Goal: Information Seeking & Learning: Find specific fact

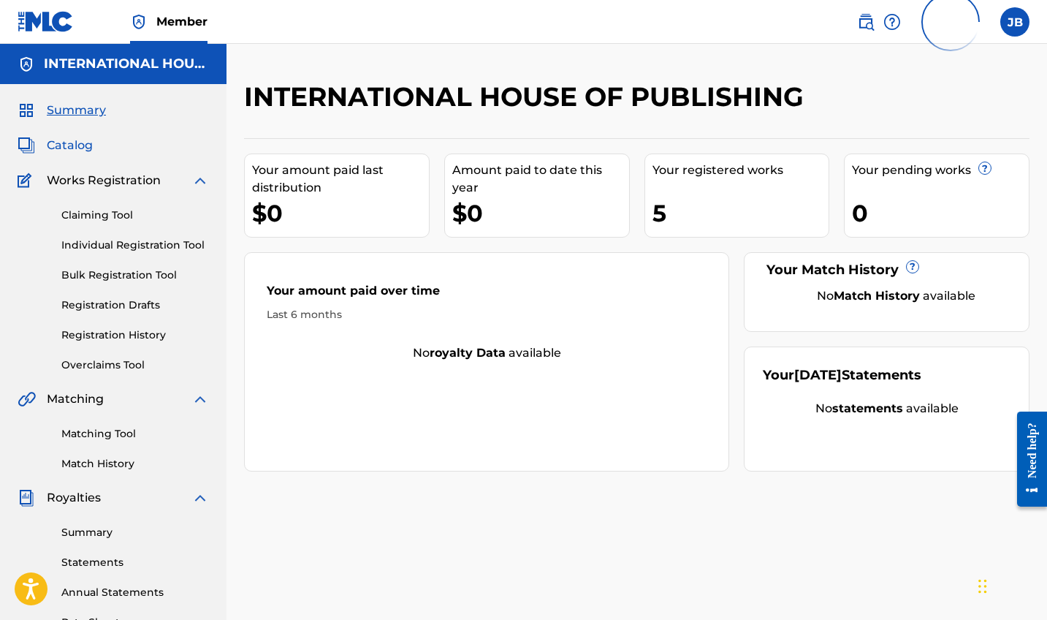
click at [80, 145] on span "Catalog" at bounding box center [70, 146] width 46 height 18
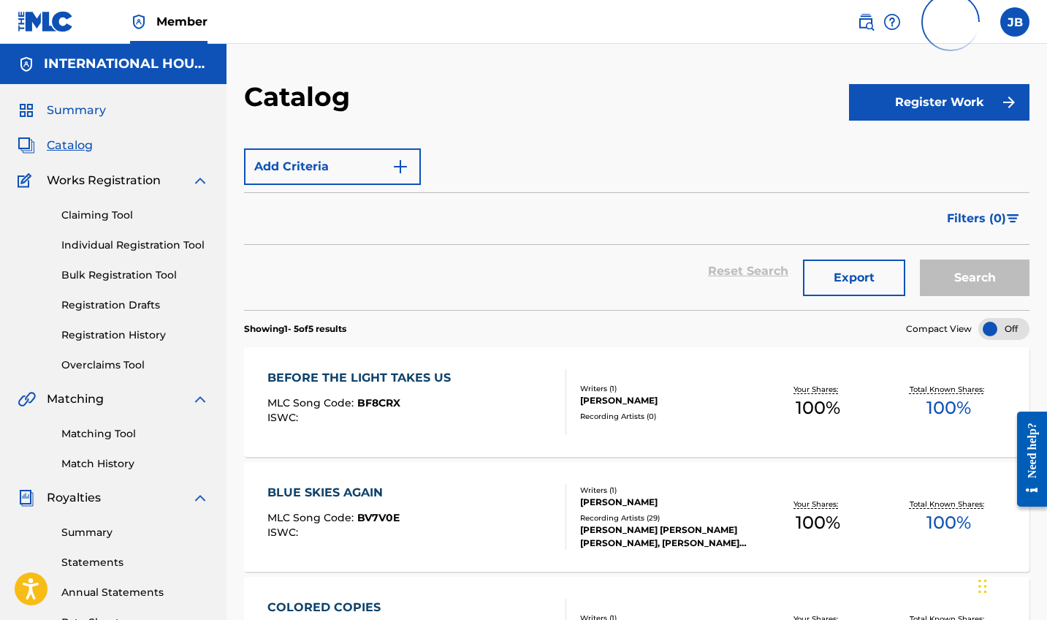
click at [85, 113] on span "Summary" at bounding box center [76, 111] width 59 height 18
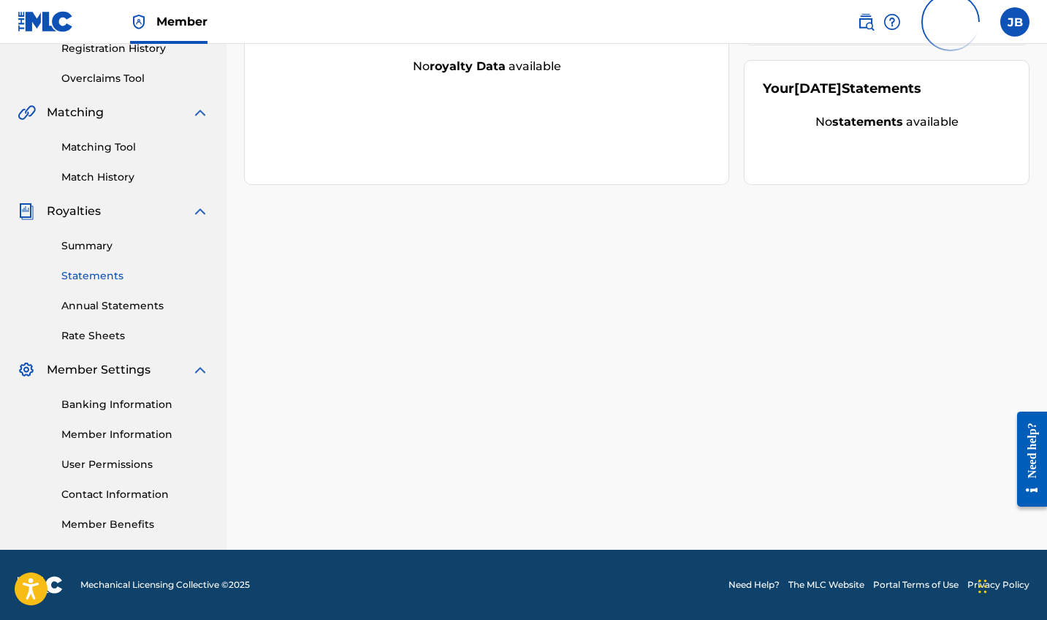
scroll to position [286, 0]
click at [107, 403] on link "Banking Information" at bounding box center [135, 404] width 148 height 15
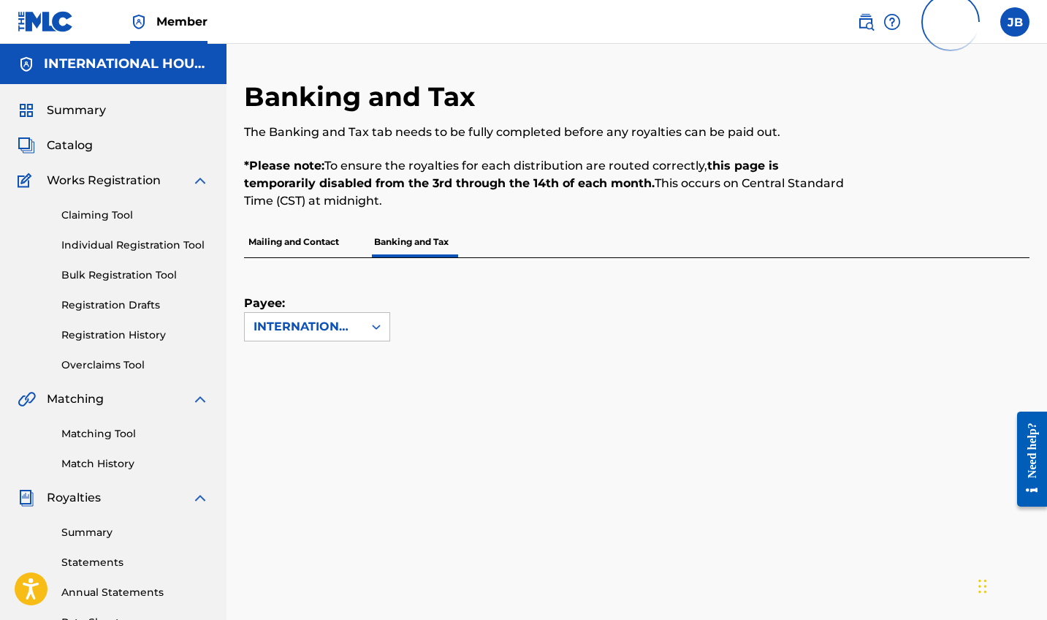
click at [313, 243] on p "Mailing and Contact" at bounding box center [293, 242] width 99 height 31
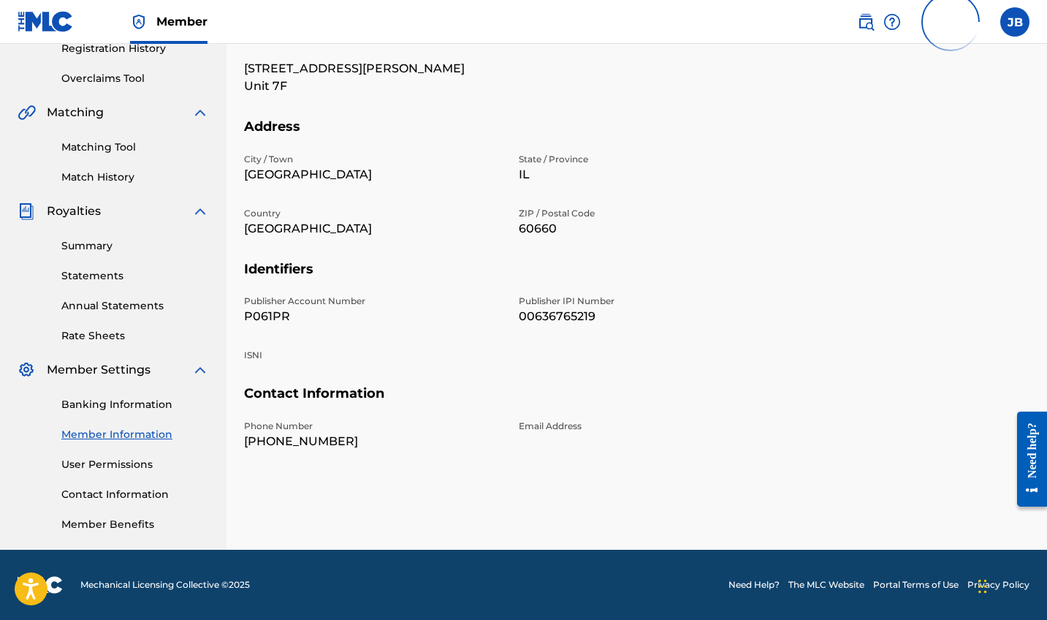
scroll to position [286, 0]
click at [120, 403] on link "Banking Information" at bounding box center [135, 404] width 148 height 15
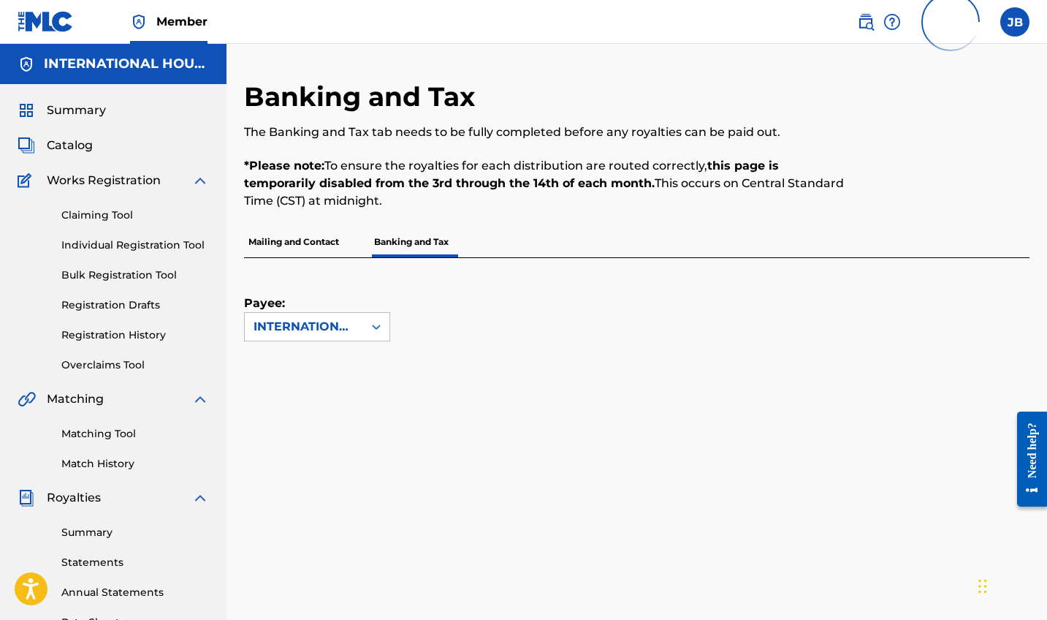
click at [275, 242] on p "Mailing and Contact" at bounding box center [293, 242] width 99 height 31
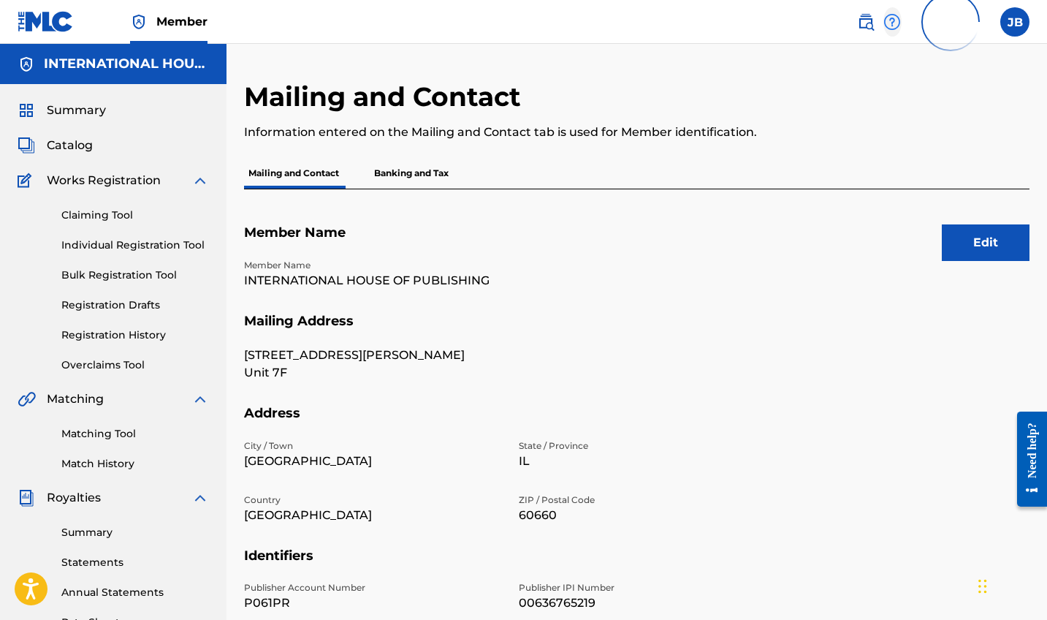
click at [894, 22] on img at bounding box center [892, 22] width 18 height 18
click at [885, 56] on link "Contact us" at bounding box center [892, 61] width 124 height 35
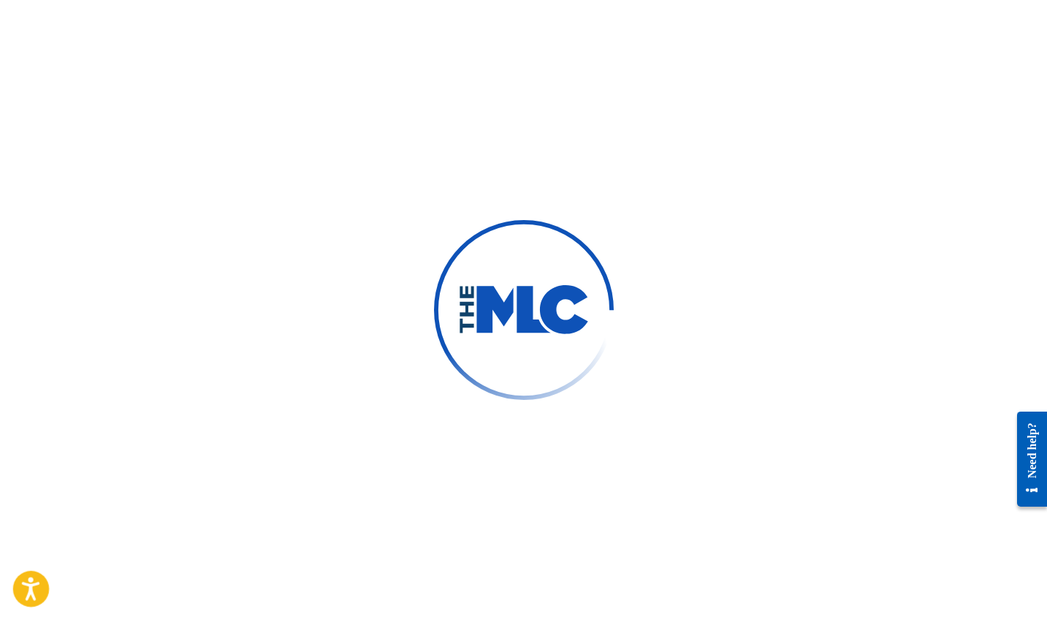
click at [28, 588] on icon "Open accessiBe: accessibility options, statement and help" at bounding box center [31, 588] width 18 height 23
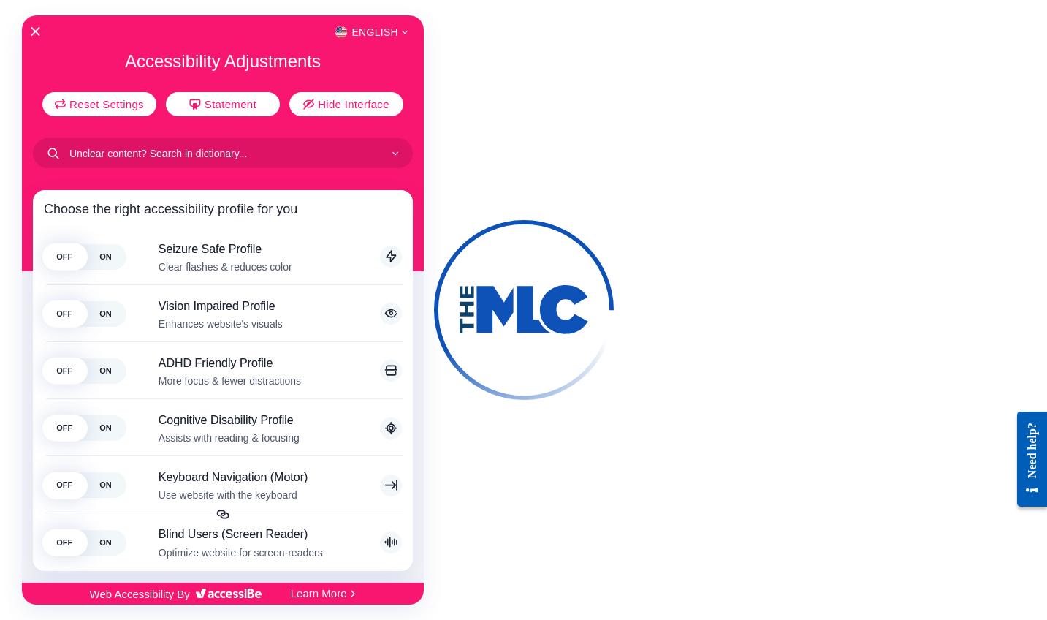
click at [29, 28] on div "English" at bounding box center [223, 32] width 402 height 19
click at [36, 31] on icon "Close Accessibility Interface" at bounding box center [36, 31] width 10 height 10
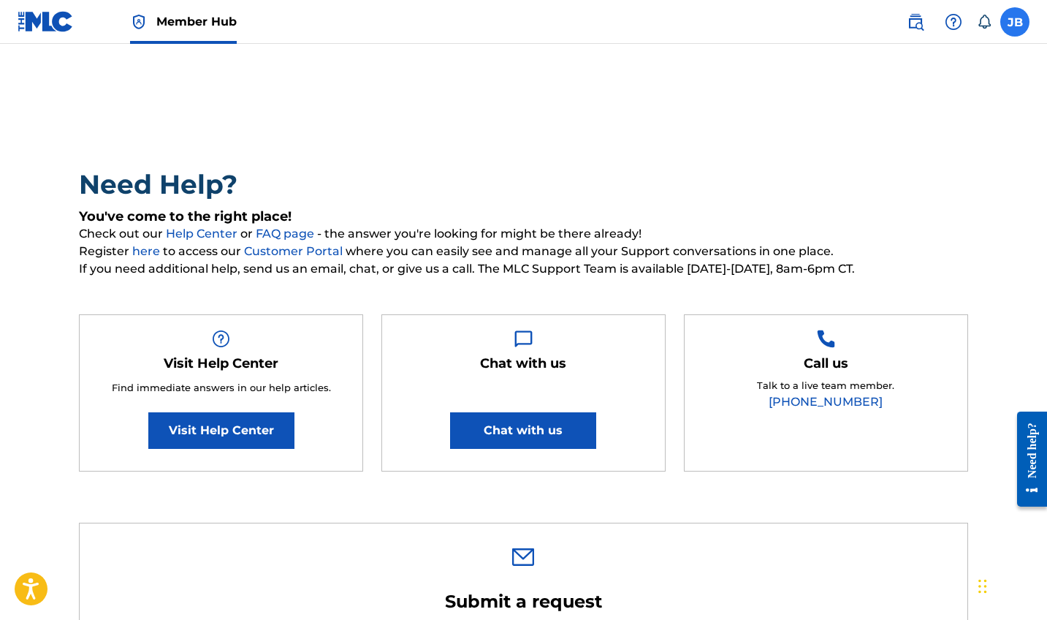
click at [1018, 25] on label at bounding box center [1014, 21] width 29 height 29
click at [1015, 22] on input "JB Joshua Blum josh@narrowmoat.com Notification Preferences Profile Log out" at bounding box center [1015, 22] width 0 height 0
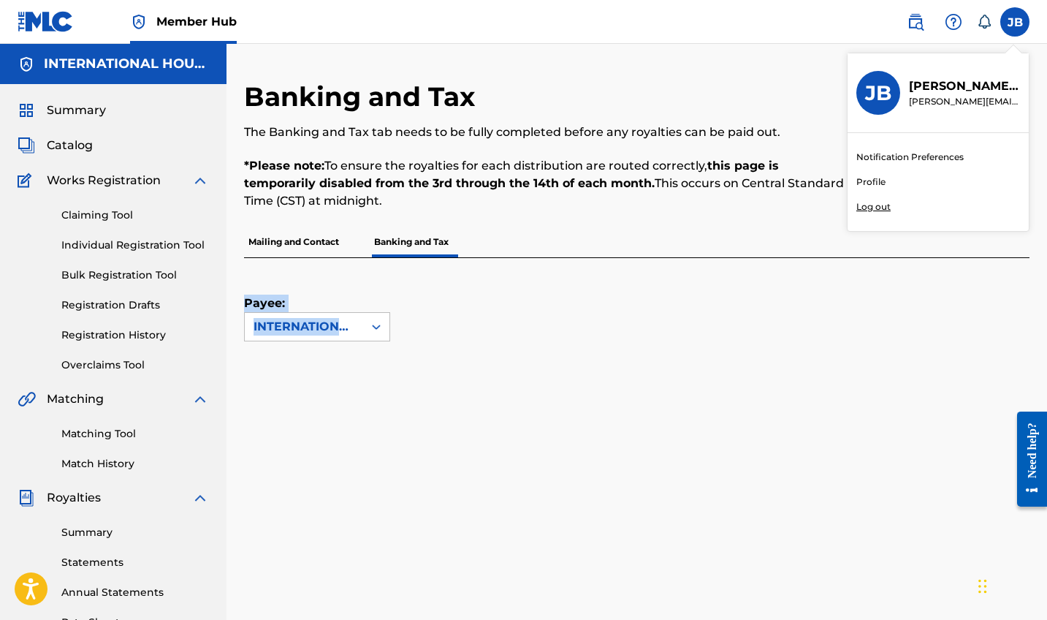
click at [81, 149] on span "Catalog" at bounding box center [70, 146] width 46 height 18
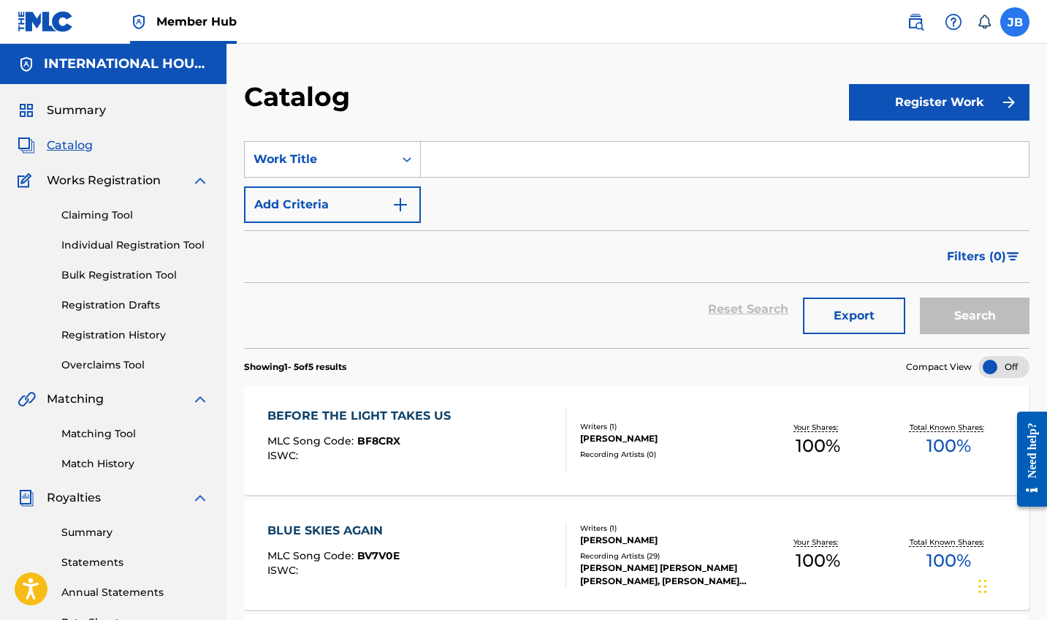
click at [1013, 22] on label at bounding box center [1014, 21] width 29 height 29
click at [1015, 22] on input "JB Joshua Blum josh@narrowmoat.com Notification Preferences Profile Log out" at bounding box center [1015, 22] width 0 height 0
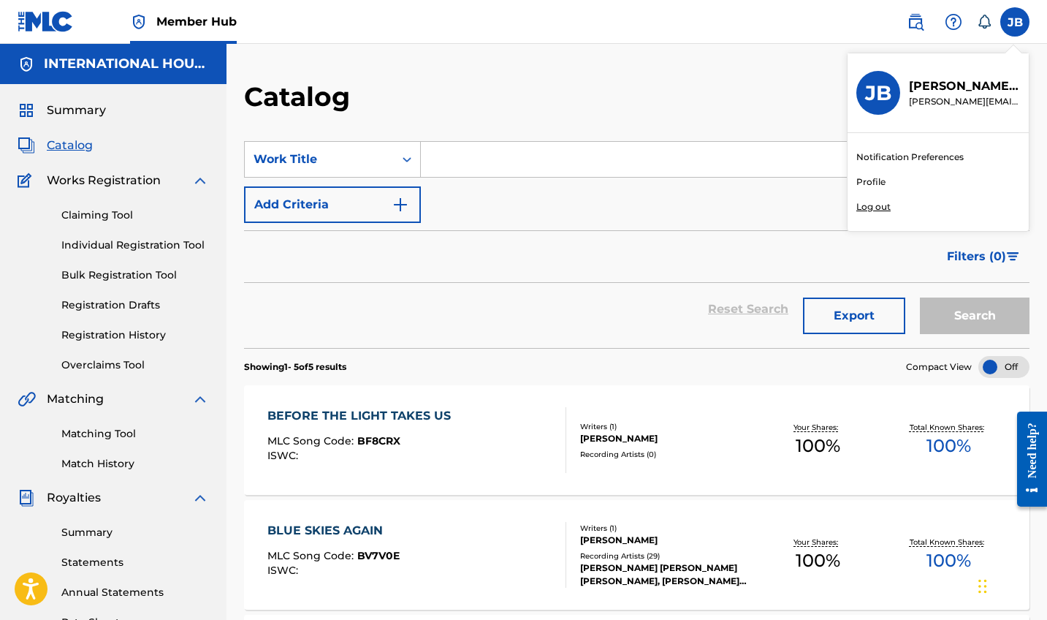
click at [734, 108] on div "Catalog" at bounding box center [546, 101] width 605 height 43
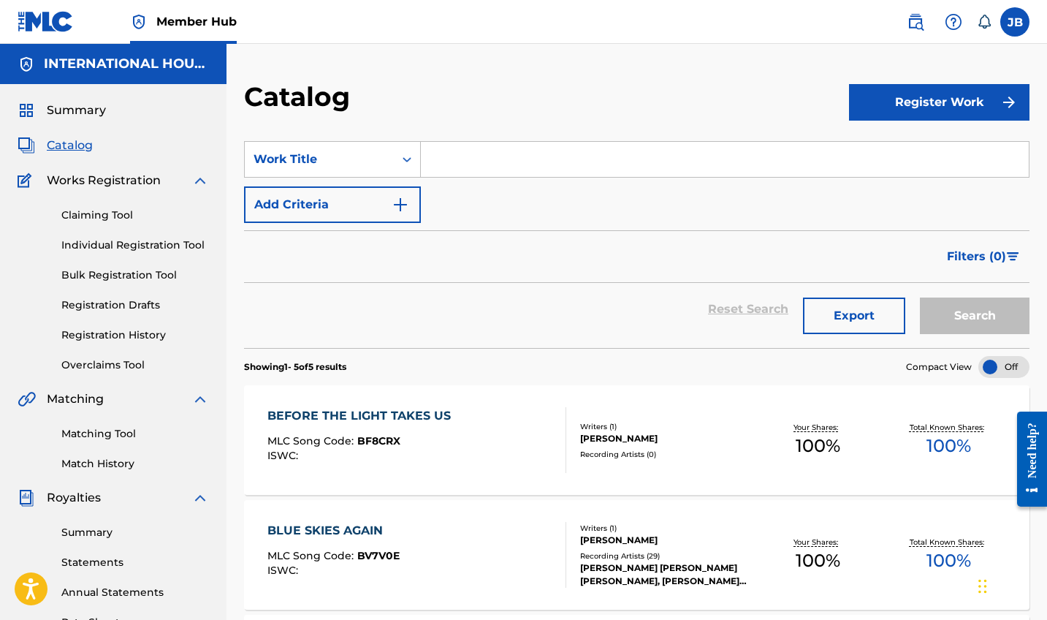
click at [61, 24] on img at bounding box center [46, 21] width 56 height 21
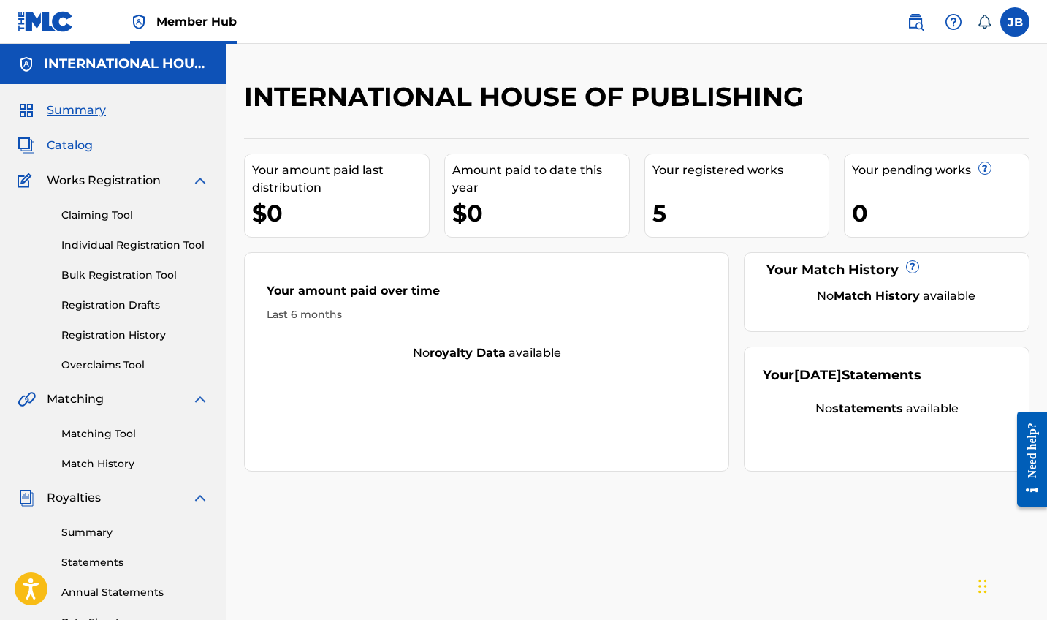
click at [60, 145] on span "Catalog" at bounding box center [70, 146] width 46 height 18
click at [128, 210] on link "Claiming Tool" at bounding box center [135, 215] width 148 height 15
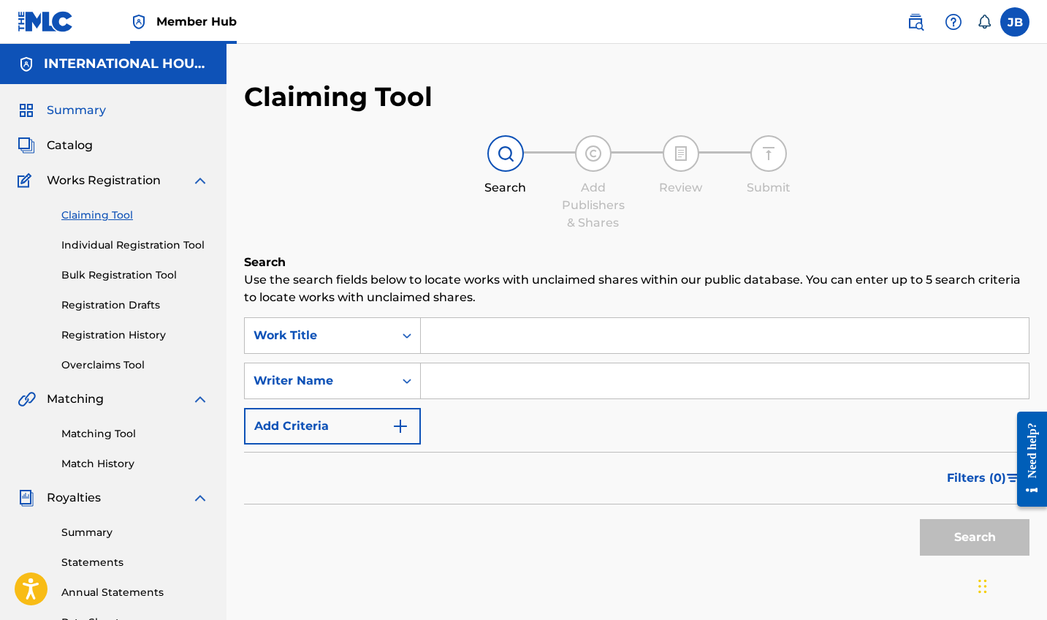
click at [94, 106] on span "Summary" at bounding box center [76, 111] width 59 height 18
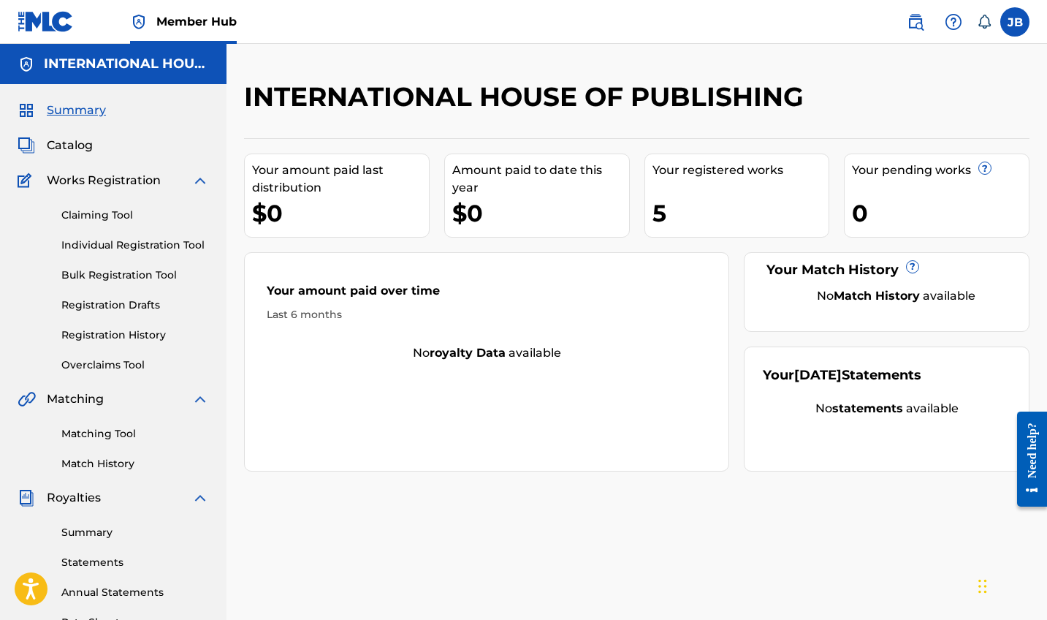
click at [28, 15] on img at bounding box center [46, 21] width 56 height 21
click at [919, 23] on img at bounding box center [916, 22] width 18 height 18
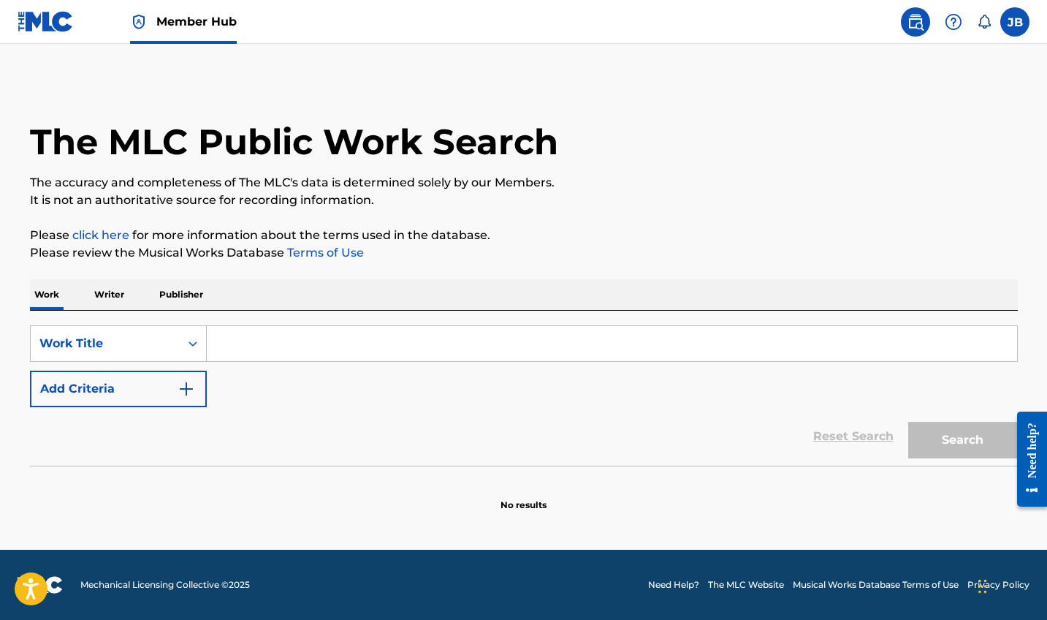
click at [112, 293] on p "Writer" at bounding box center [109, 294] width 39 height 31
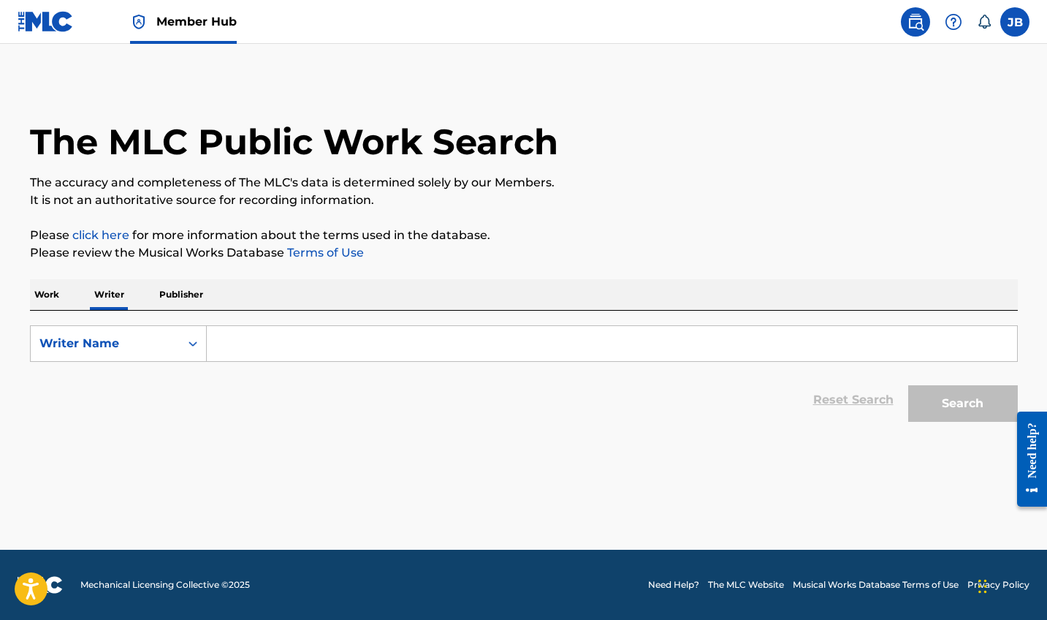
click at [273, 345] on input "Search Form" at bounding box center [612, 343] width 810 height 35
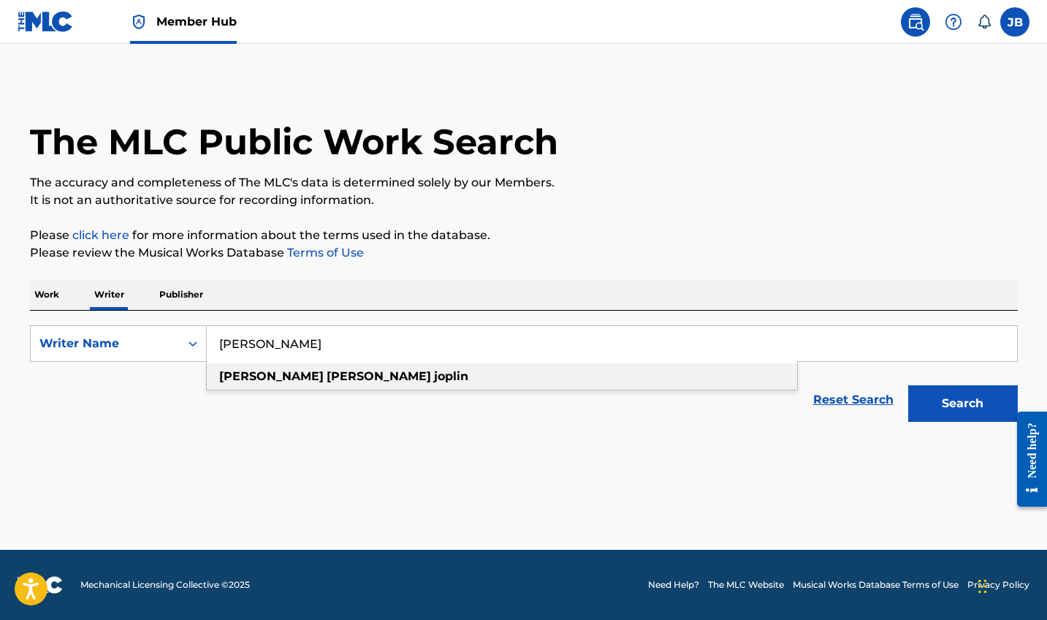
click at [327, 374] on strong "david" at bounding box center [379, 376] width 104 height 14
type input "joshua david joplin"
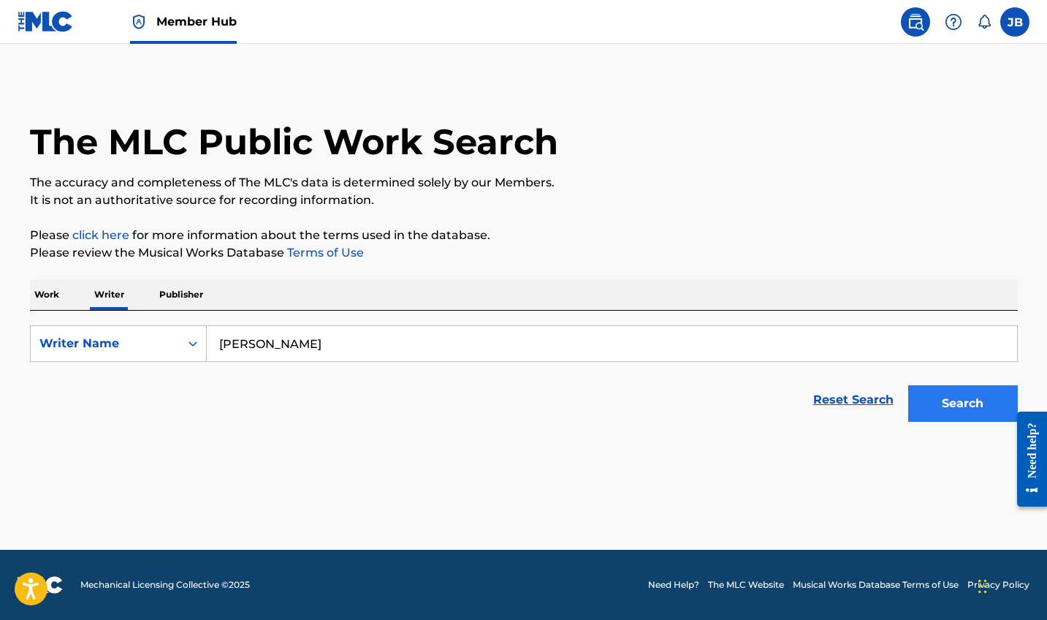
click at [962, 408] on button "Search" at bounding box center [963, 403] width 110 height 37
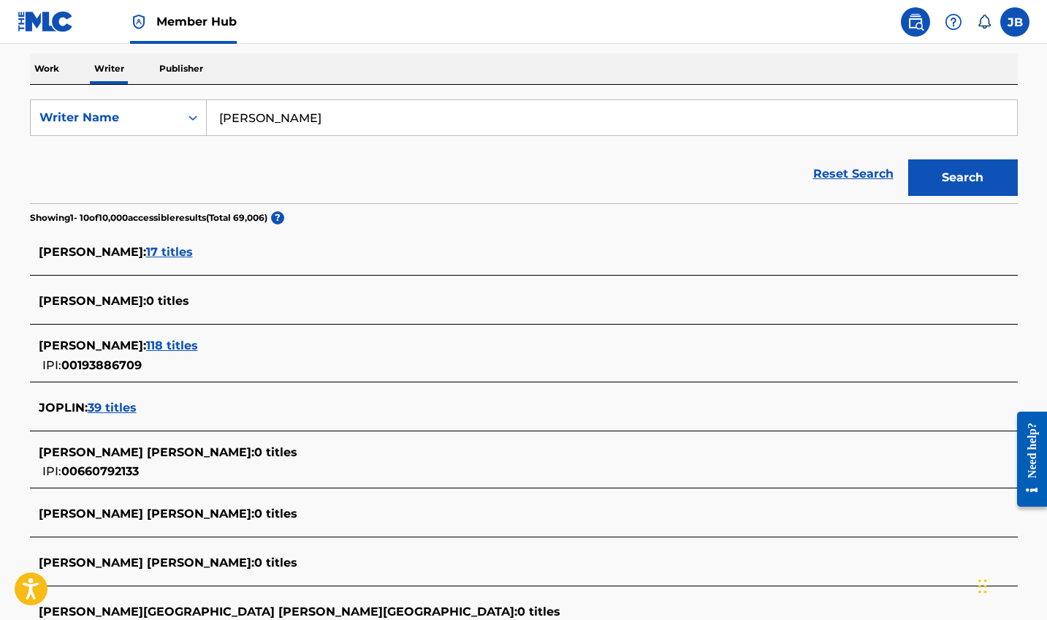
scroll to position [268, 0]
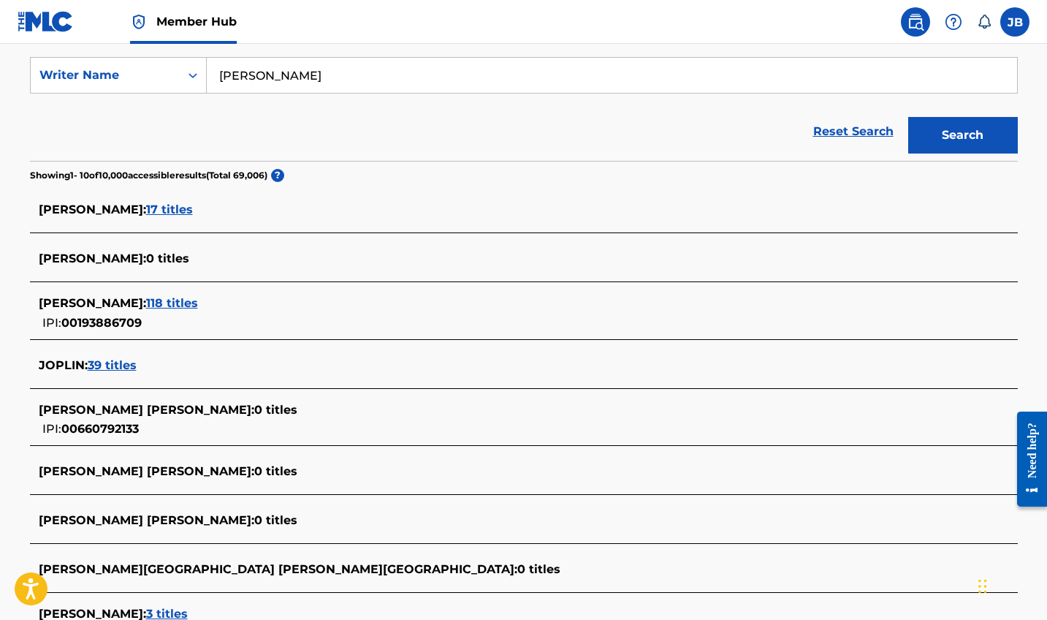
click at [198, 303] on span "118 titles" at bounding box center [172, 303] width 52 height 14
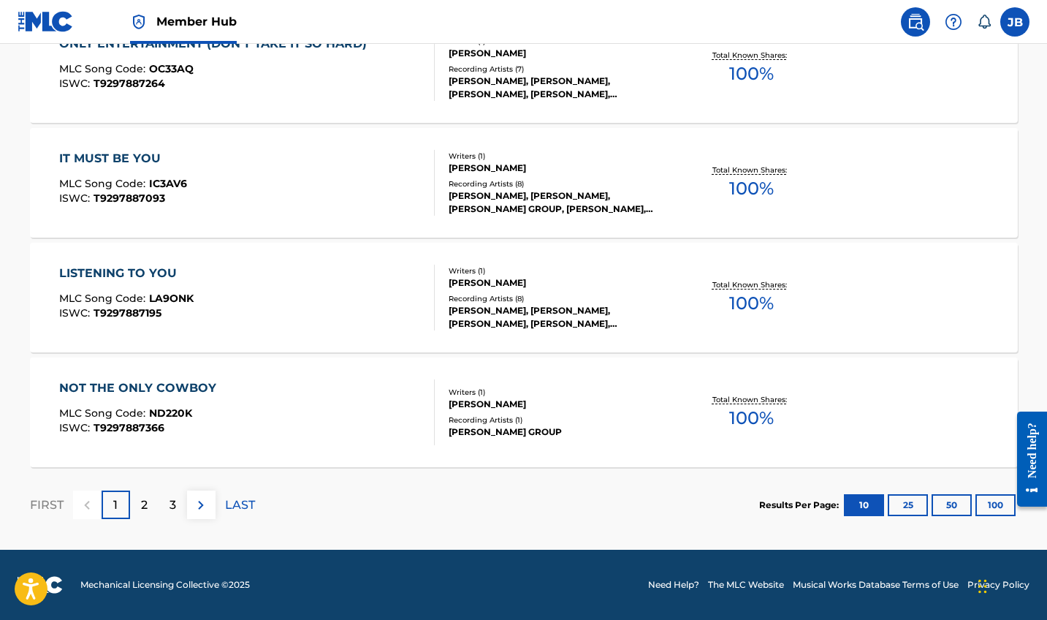
scroll to position [1169, 0]
click at [146, 504] on p "2" at bounding box center [144, 505] width 7 height 18
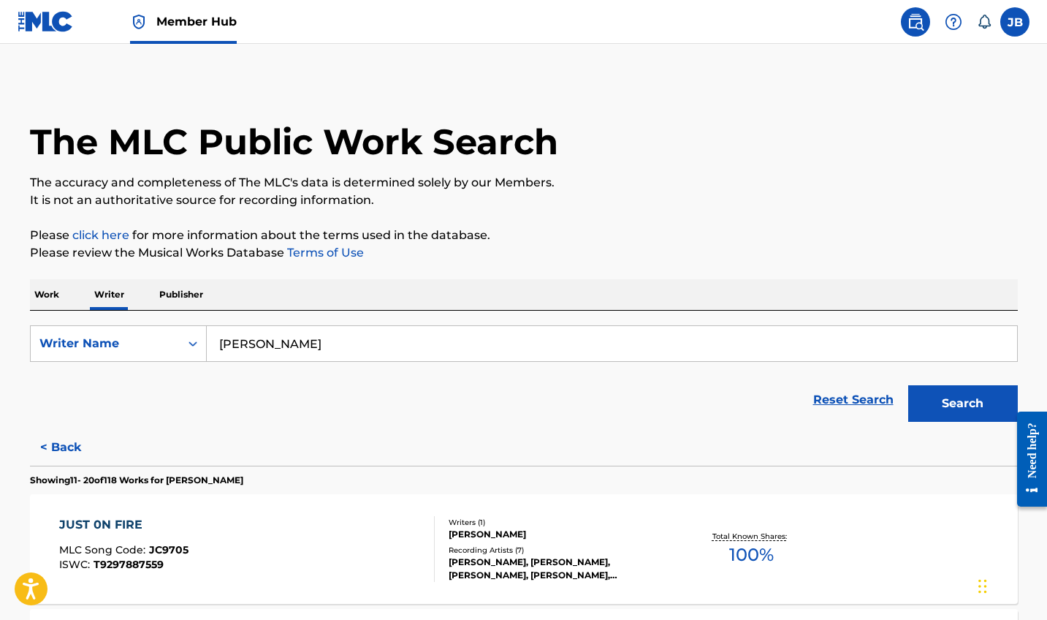
scroll to position [0, 0]
click at [52, 23] on img at bounding box center [46, 21] width 56 height 21
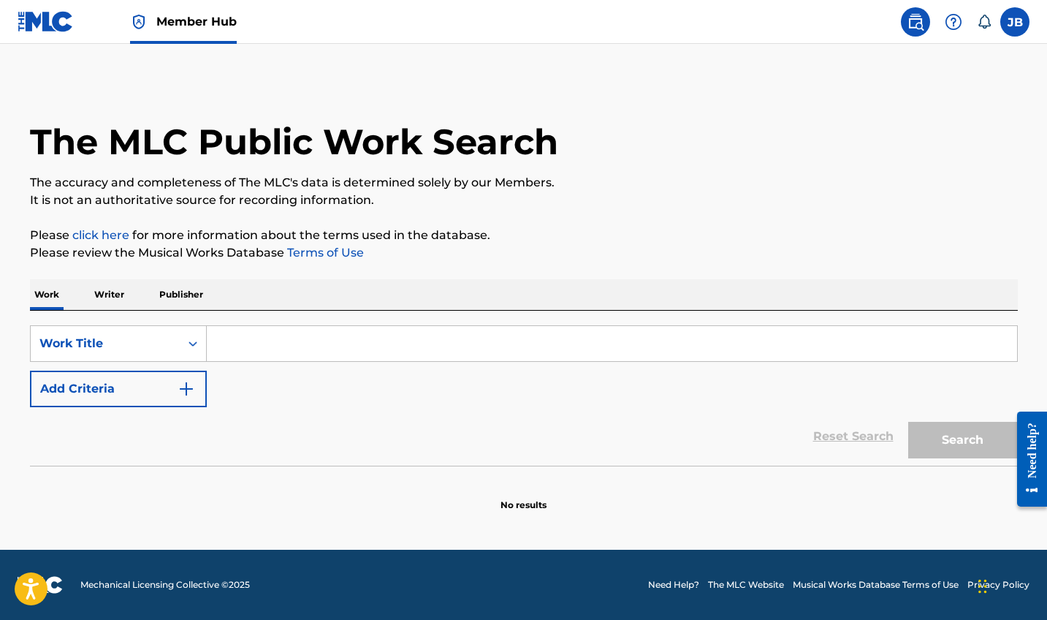
click at [118, 300] on p "Writer" at bounding box center [109, 294] width 39 height 31
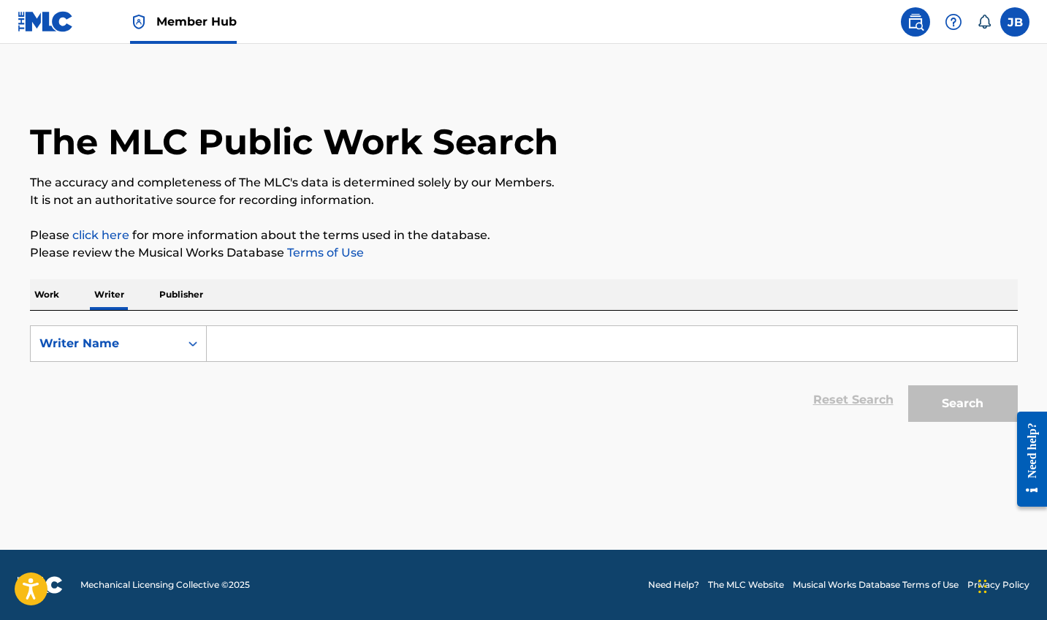
click at [259, 343] on input "Search Form" at bounding box center [612, 343] width 810 height 35
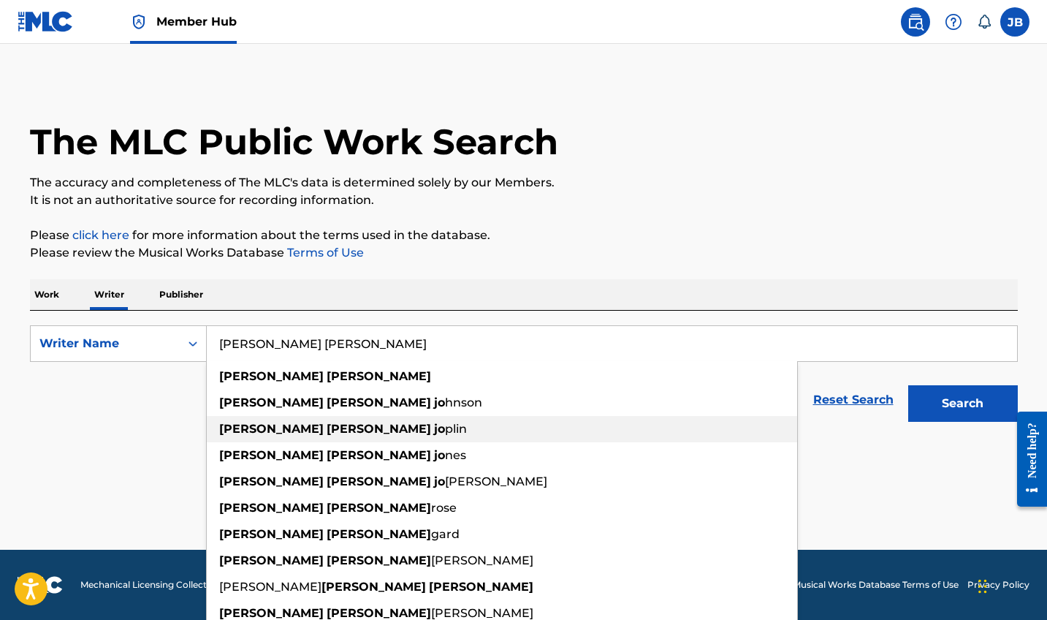
click at [252, 433] on strong "joshua" at bounding box center [271, 429] width 104 height 14
type input "joshua david joplin"
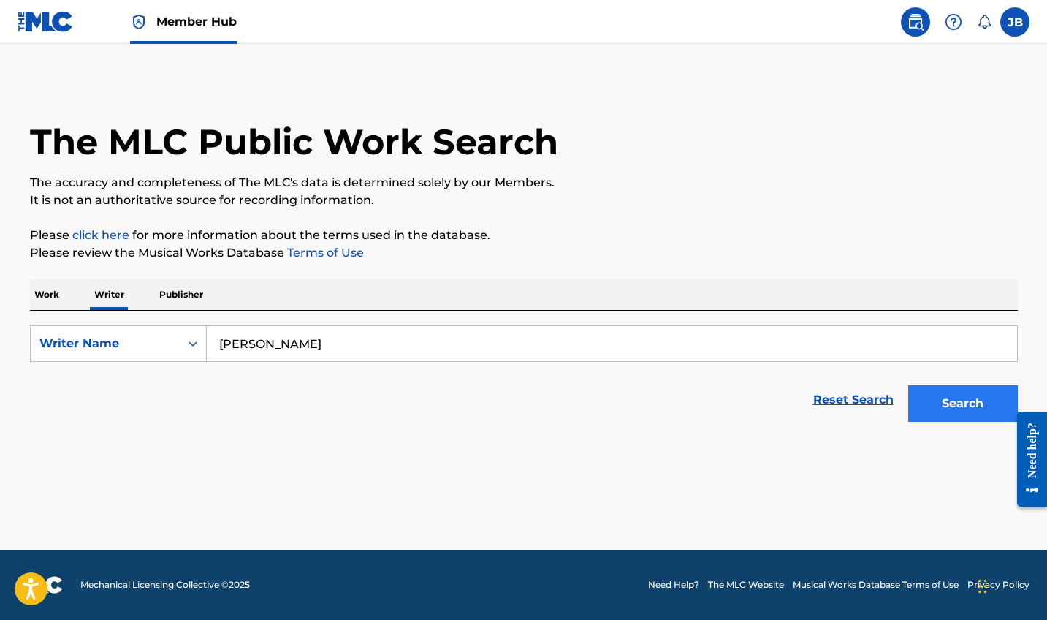
click at [962, 405] on button "Search" at bounding box center [963, 403] width 110 height 37
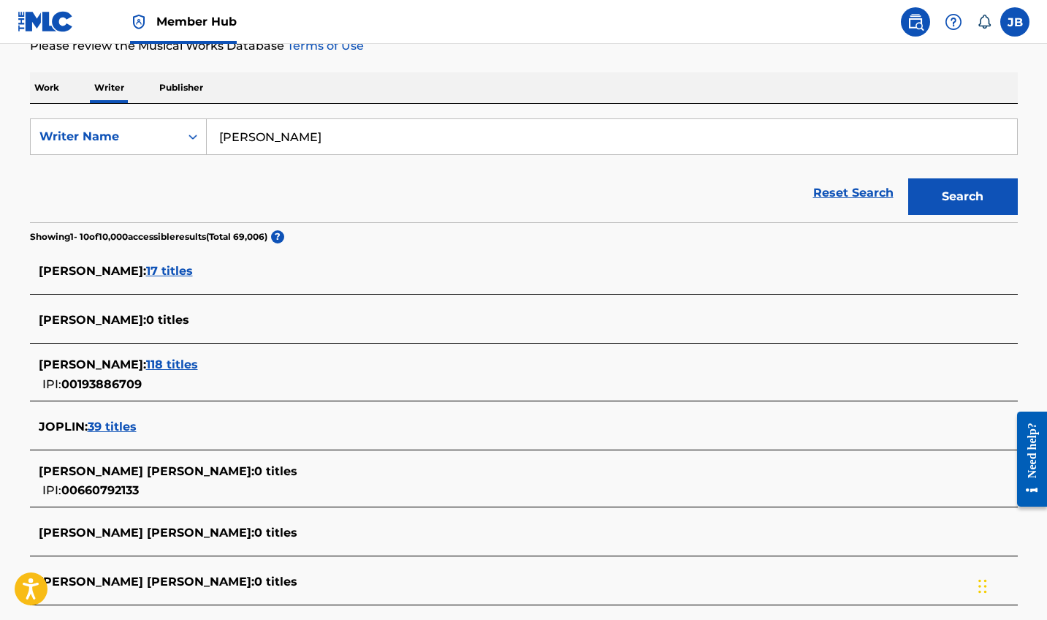
scroll to position [211, 0]
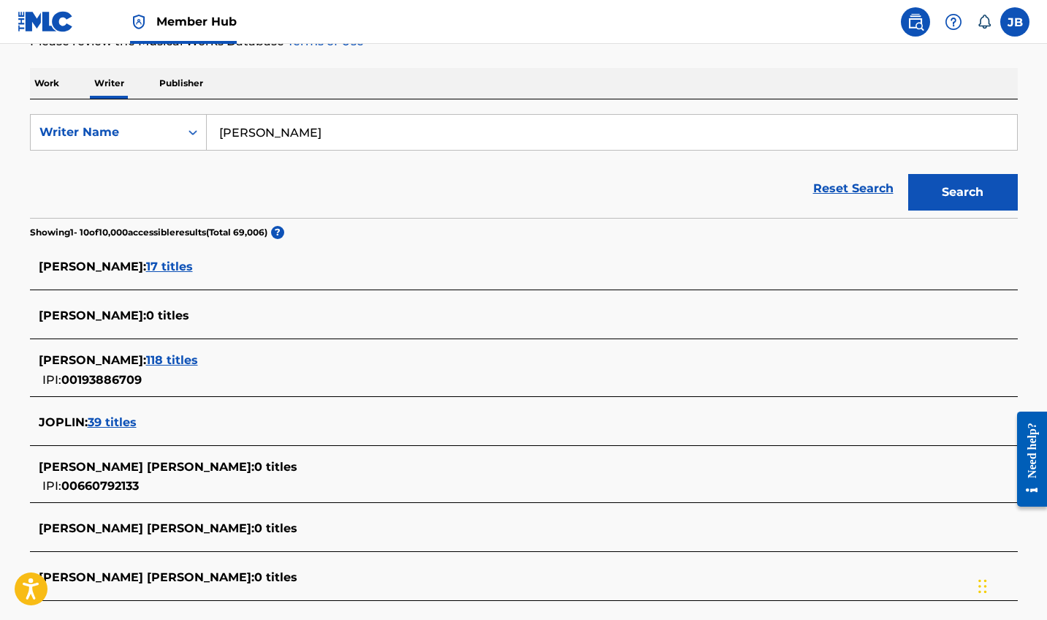
click at [198, 360] on span "118 titles" at bounding box center [172, 360] width 52 height 14
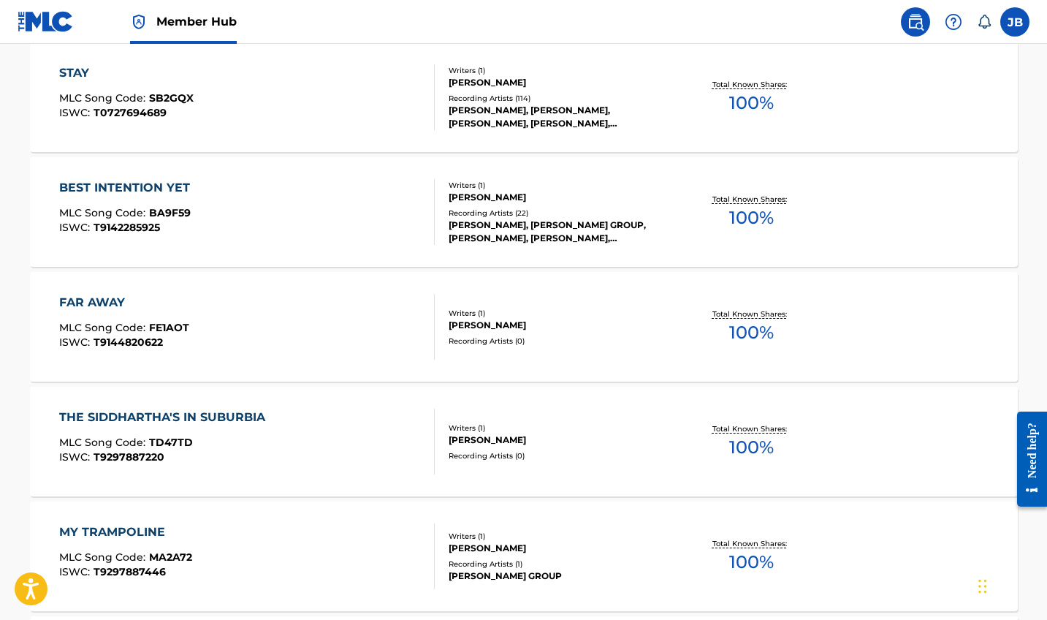
scroll to position [576, 0]
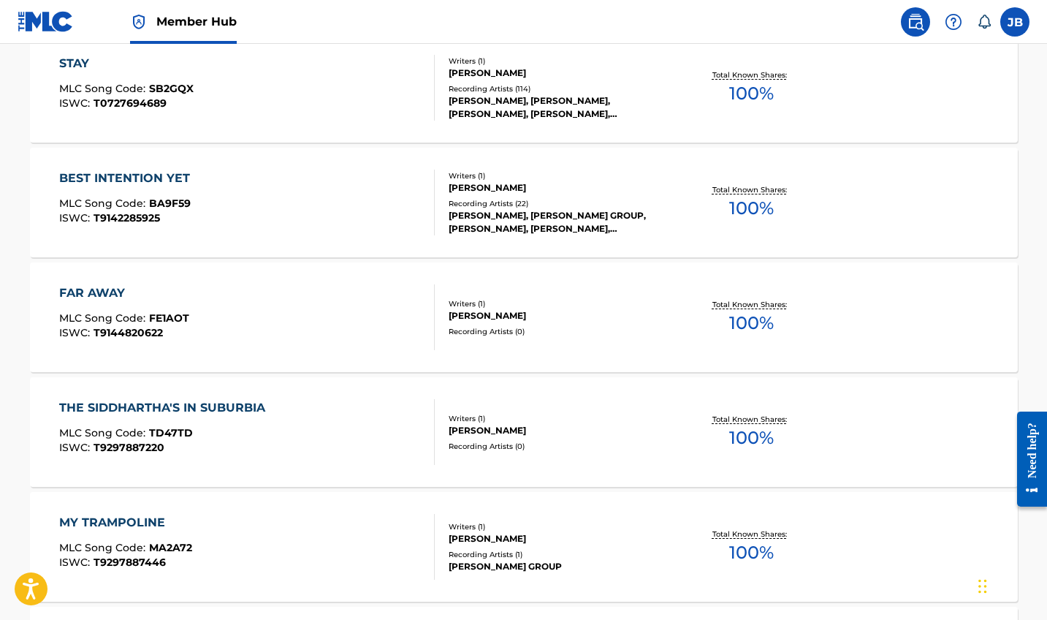
click at [91, 284] on div "FAR AWAY" at bounding box center [124, 293] width 130 height 18
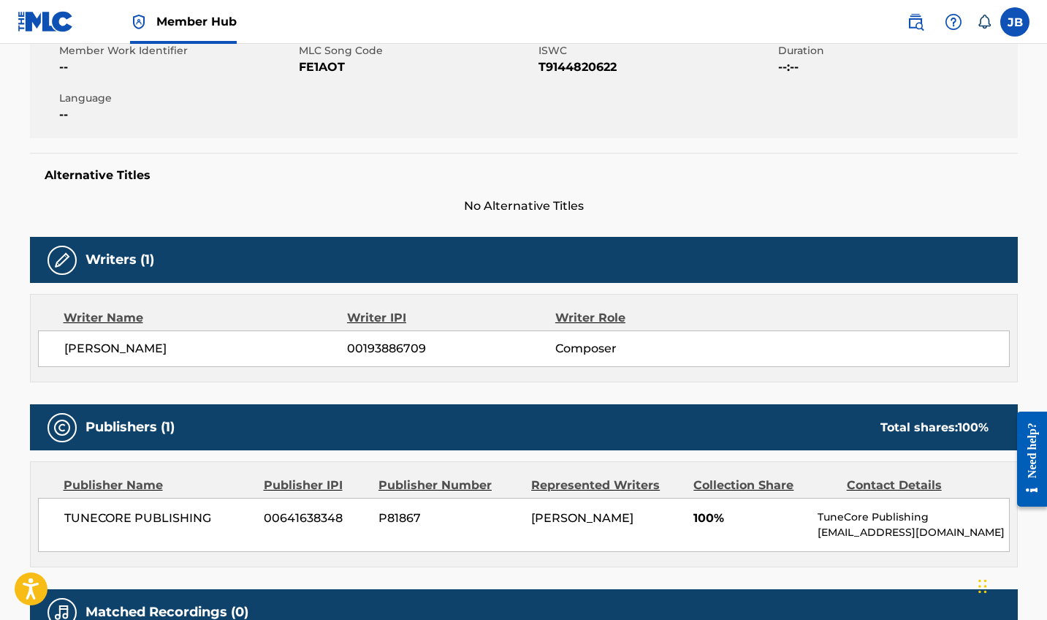
scroll to position [180, 0]
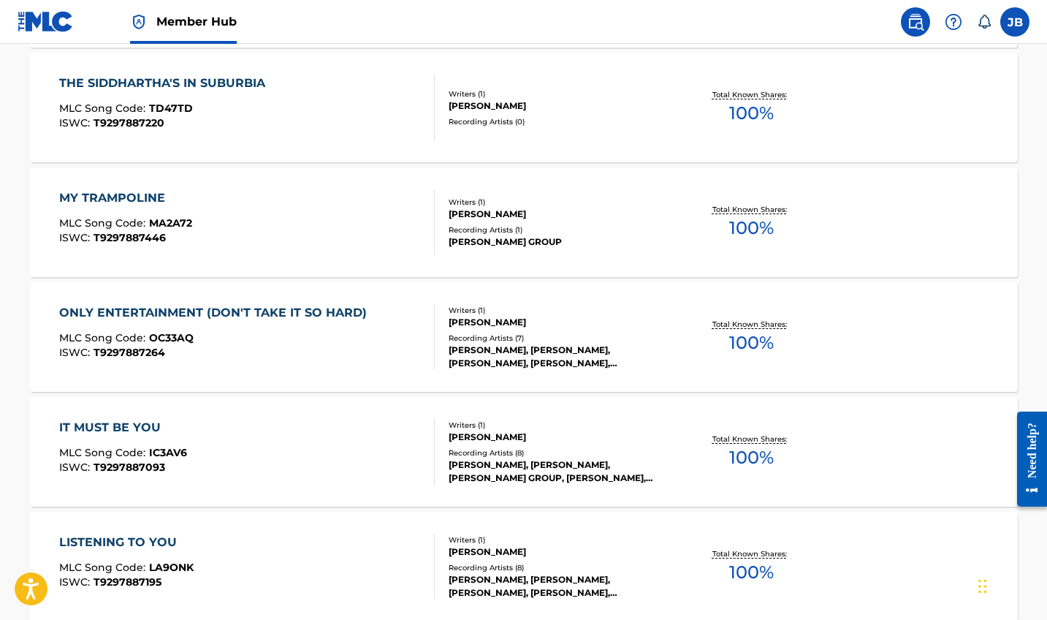
scroll to position [922, 0]
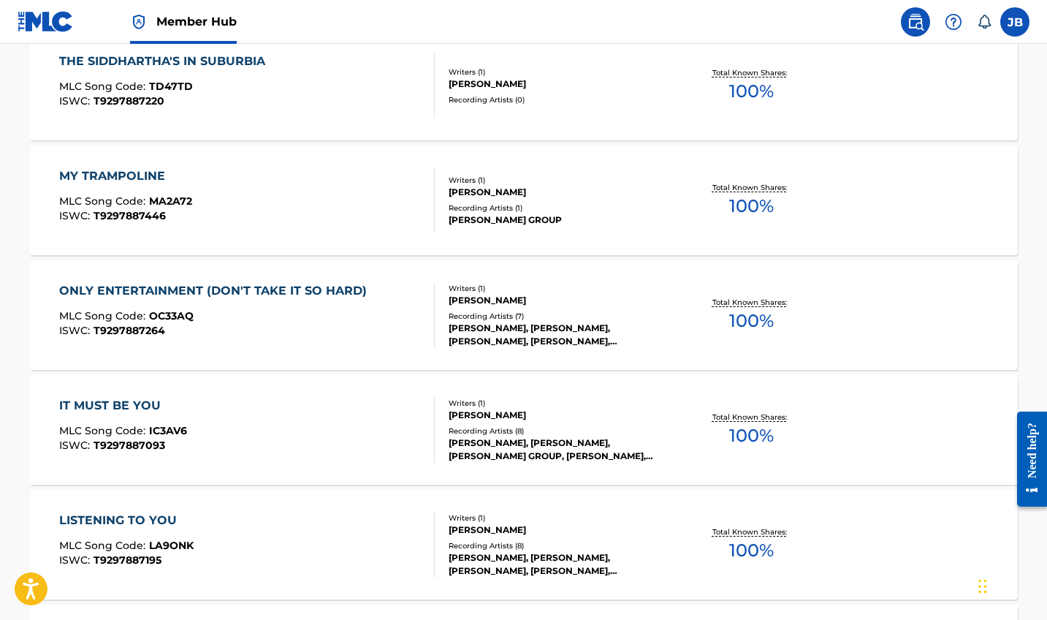
click at [159, 176] on div "MY TRAMPOLINE" at bounding box center [125, 176] width 133 height 18
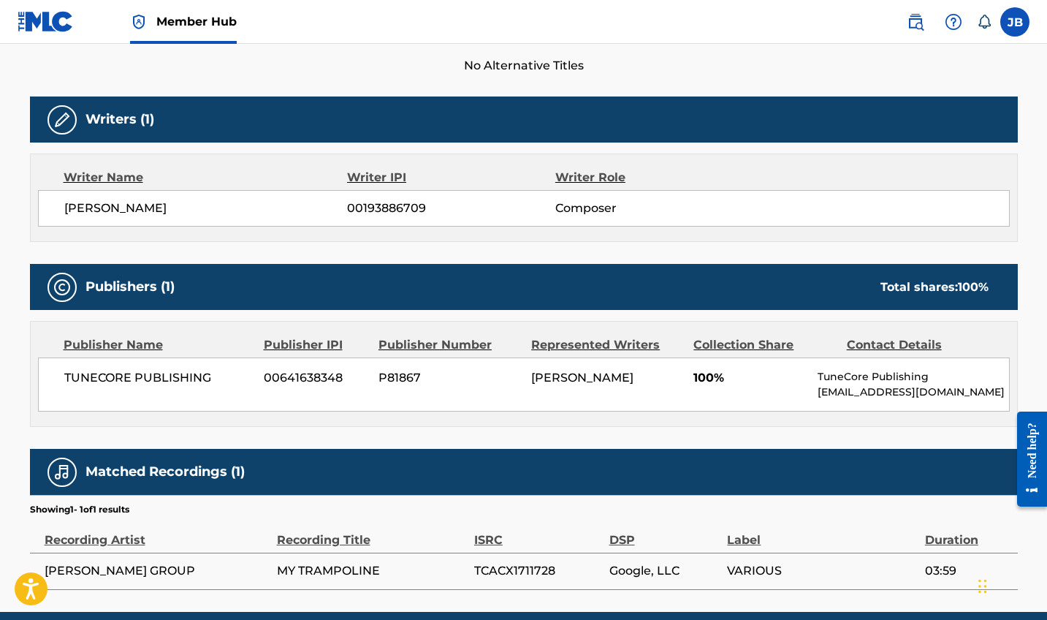
scroll to position [433, 0]
